Goal: Information Seeking & Learning: Learn about a topic

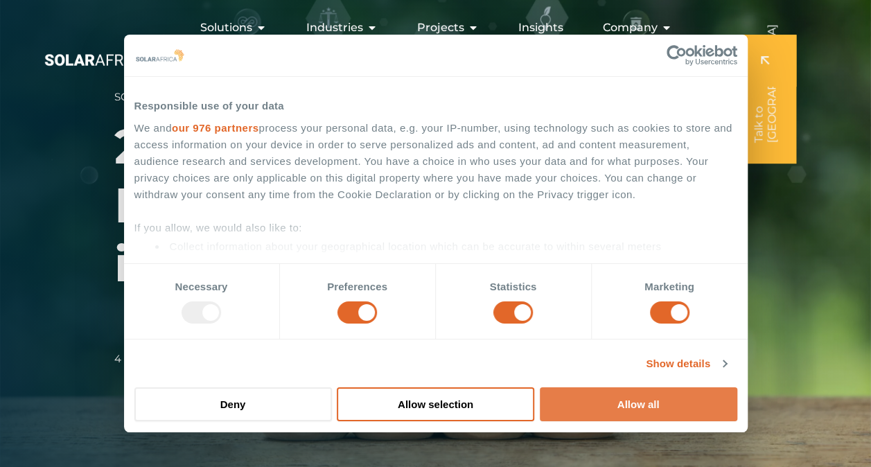
click at [589, 391] on button "Allow all" at bounding box center [639, 404] width 198 height 34
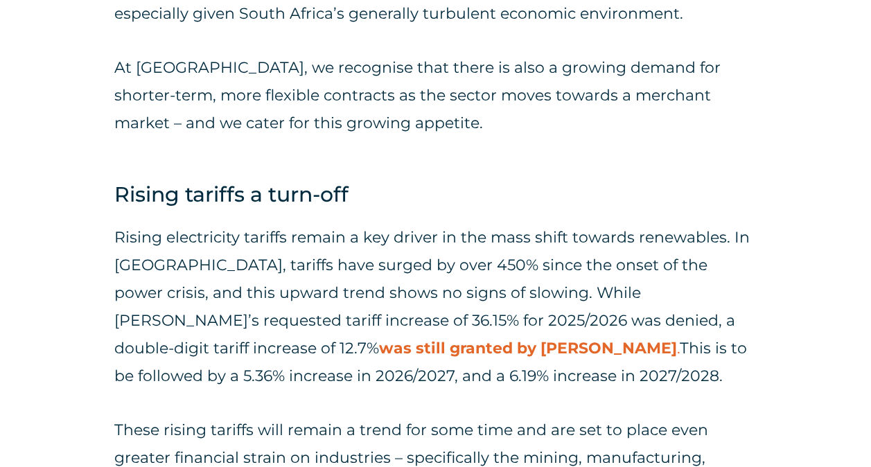
scroll to position [1638, 0]
click at [379, 338] on link "was still granted by [PERSON_NAME]" at bounding box center [528, 347] width 298 height 19
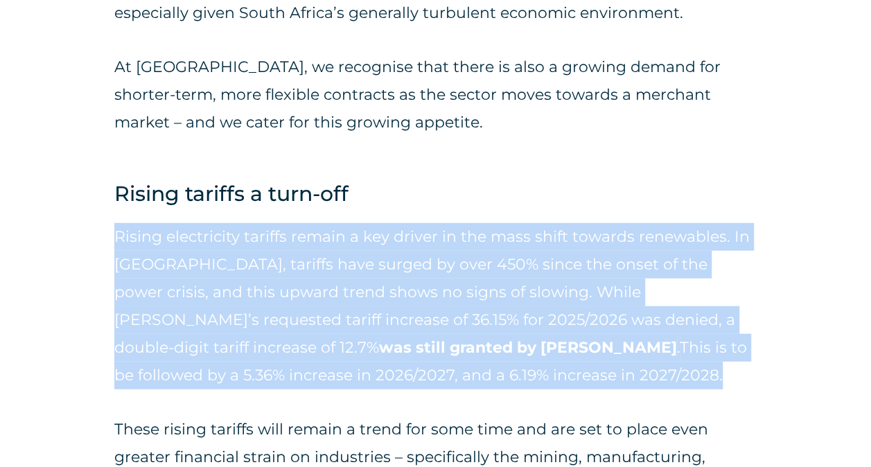
drag, startPoint x: 119, startPoint y: 187, endPoint x: 451, endPoint y: 317, distance: 356.0
click at [451, 317] on p "Rising electricity tariffs remain a key driver in the mass shift towards renewa…" at bounding box center [435, 306] width 643 height 166
drag, startPoint x: 451, startPoint y: 317, endPoint x: 430, endPoint y: 326, distance: 22.4
copy p "Rising electricity tariffs remain a key driver in the mass shift towards renewa…"
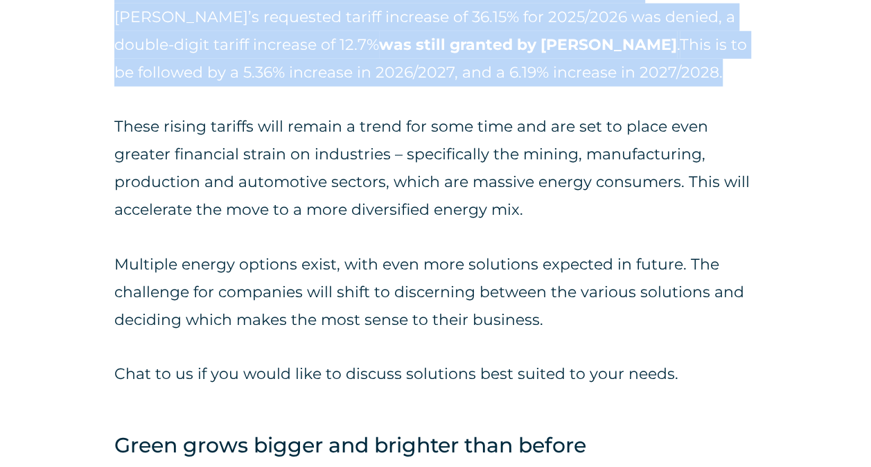
scroll to position [1952, 0]
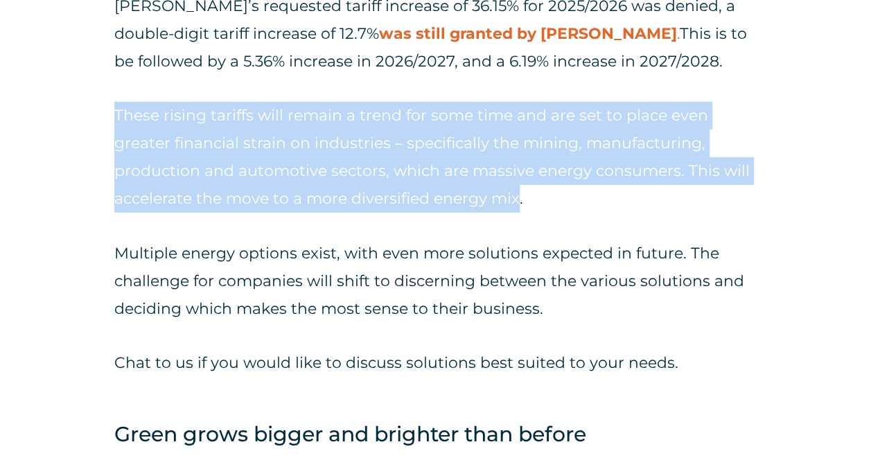
drag, startPoint x: 116, startPoint y: 62, endPoint x: 516, endPoint y: 157, distance: 410.9
click at [516, 157] on p "These rising tariffs will remain a trend for some time and are set to place eve…" at bounding box center [435, 157] width 643 height 111
click at [400, 137] on p "These rising tariffs will remain a trend for some time and are set to place eve…" at bounding box center [435, 157] width 643 height 111
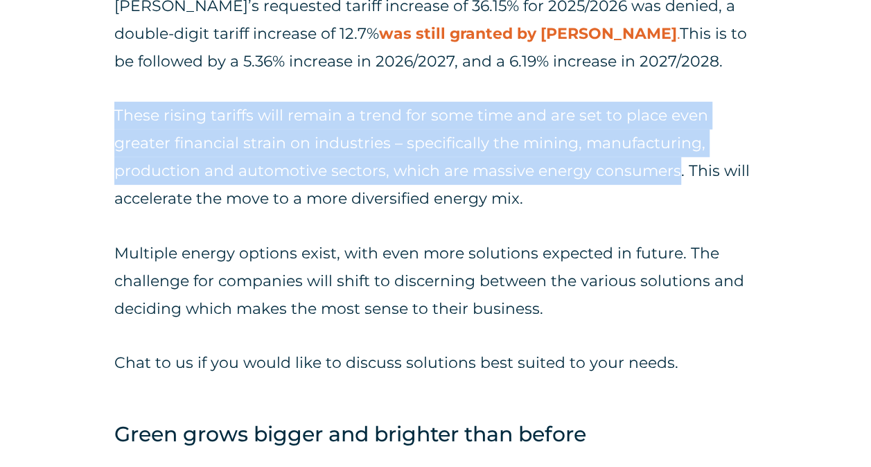
drag, startPoint x: 112, startPoint y: 64, endPoint x: 677, endPoint y: 132, distance: 568.4
click at [677, 132] on div "Power – or the lack thereof – has been a hot-button issue in [GEOGRAPHIC_DATA] …" at bounding box center [435, 109] width 871 height 3189
drag, startPoint x: 677, startPoint y: 132, endPoint x: 645, endPoint y: 122, distance: 32.9
copy p "These rising tariffs will remain a trend for some time and are set to place eve…"
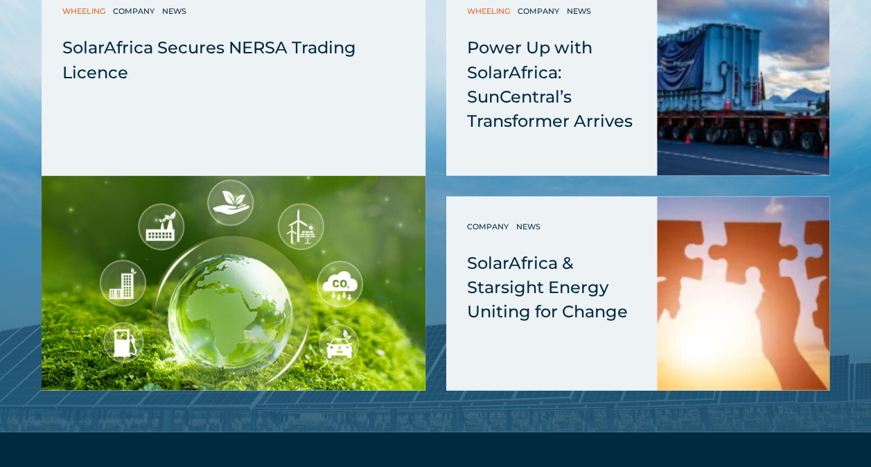
scroll to position [3893, 0]
